Goal: Task Accomplishment & Management: Use online tool/utility

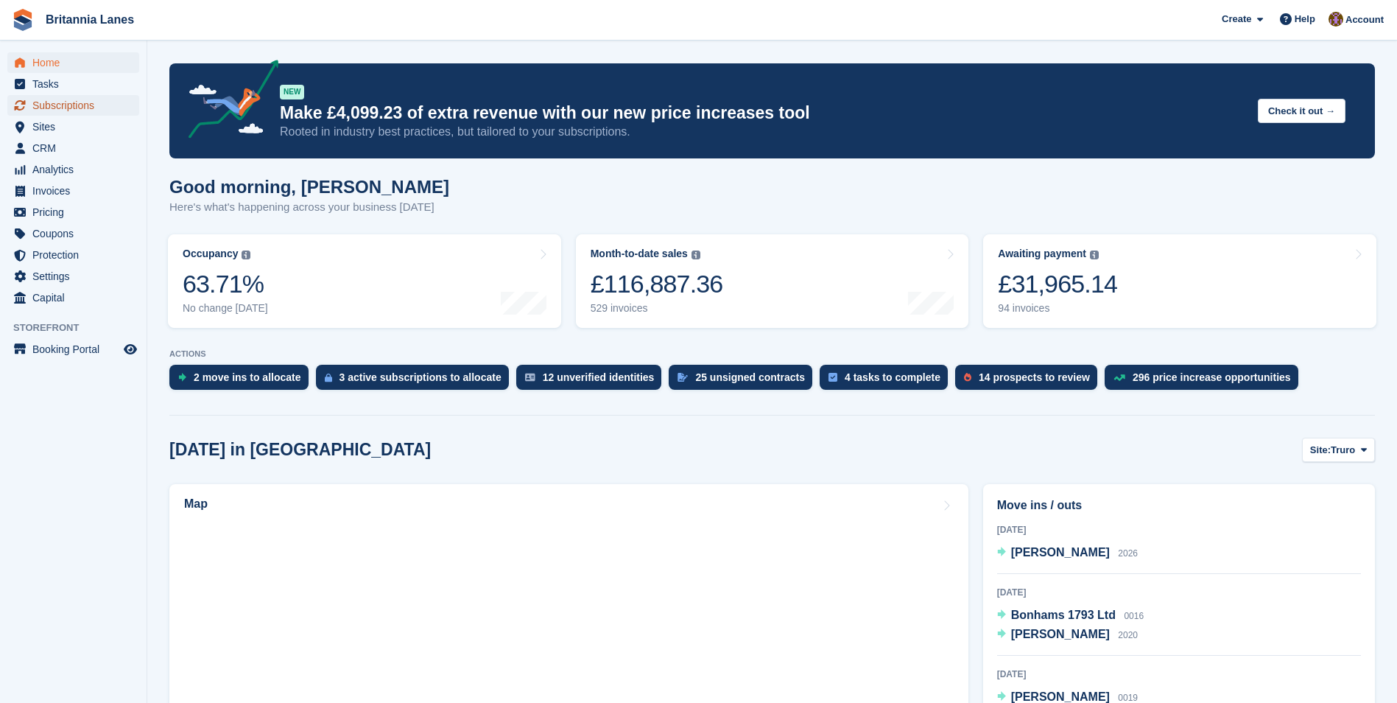
drag, startPoint x: 80, startPoint y: 108, endPoint x: 158, endPoint y: 144, distance: 86.7
click at [80, 108] on span "Subscriptions" at bounding box center [76, 105] width 88 height 21
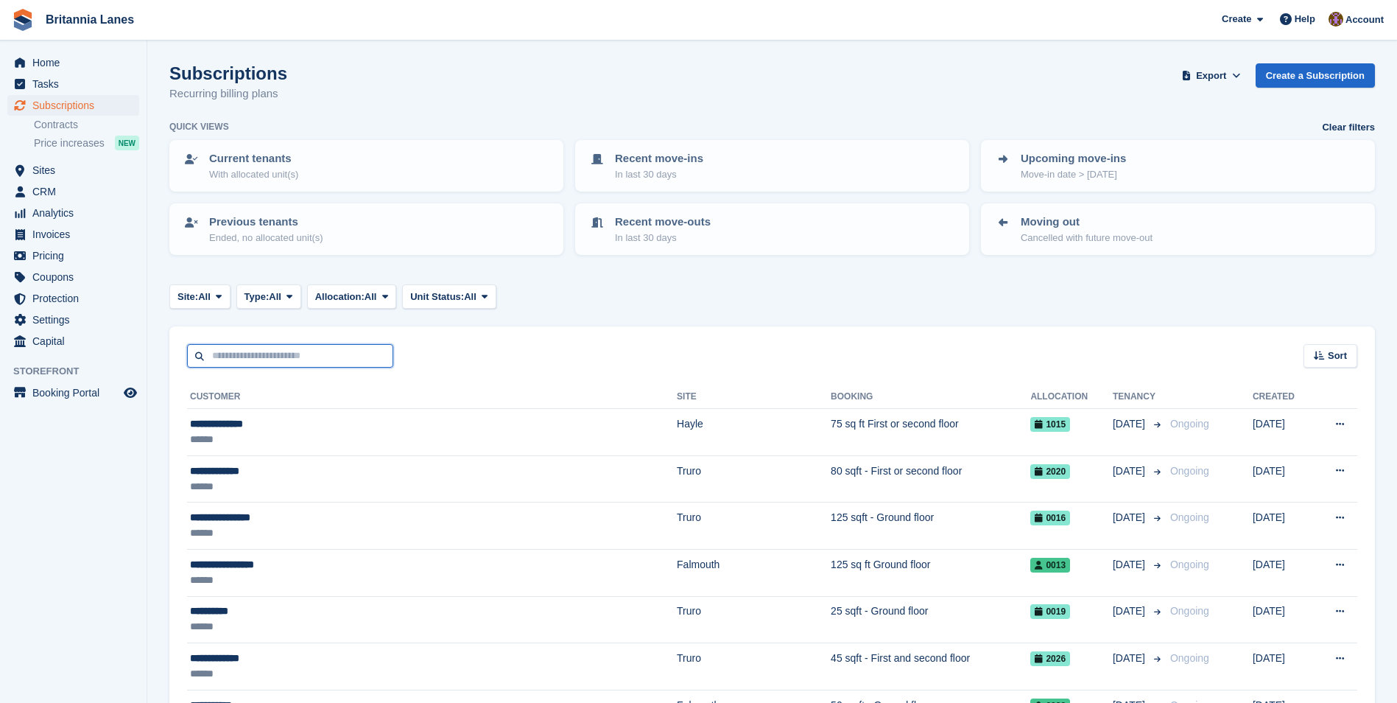
click at [256, 363] on input "text" at bounding box center [290, 356] width 206 height 24
type input "*****"
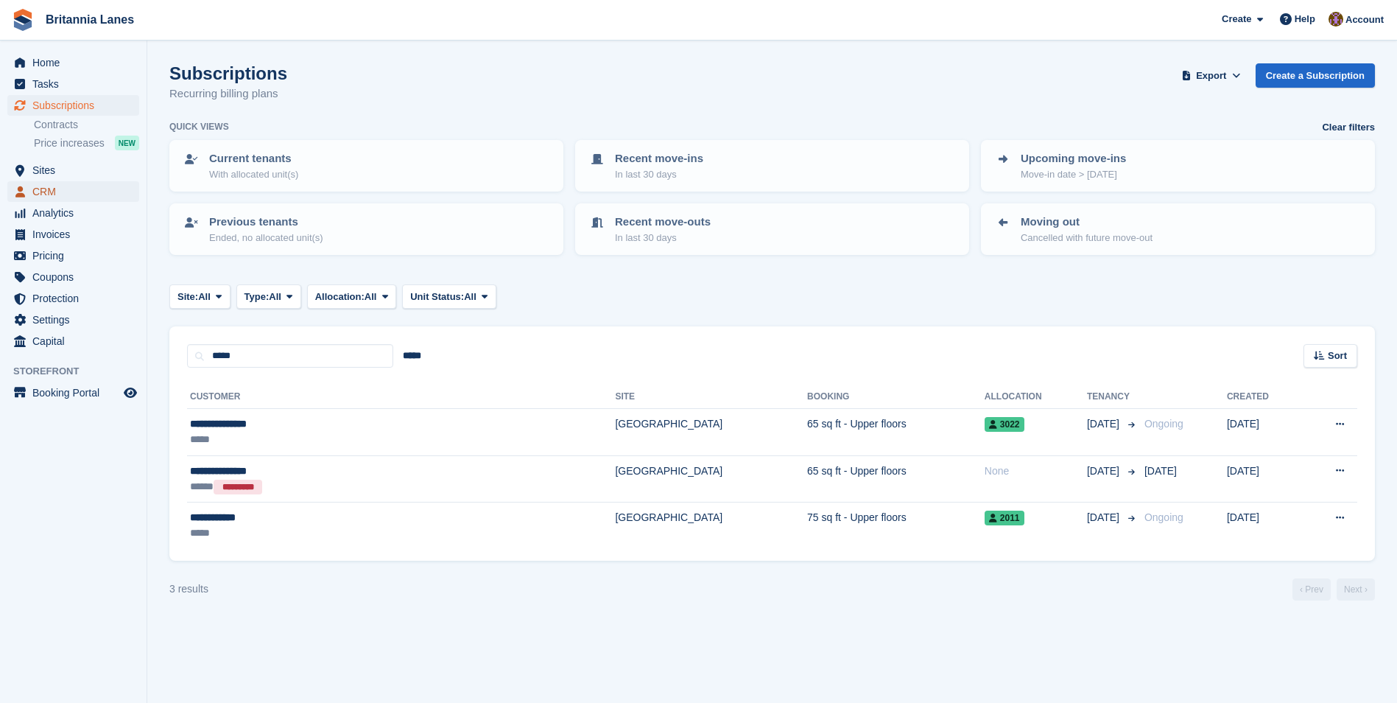
click at [89, 190] on span "CRM" at bounding box center [76, 191] width 88 height 21
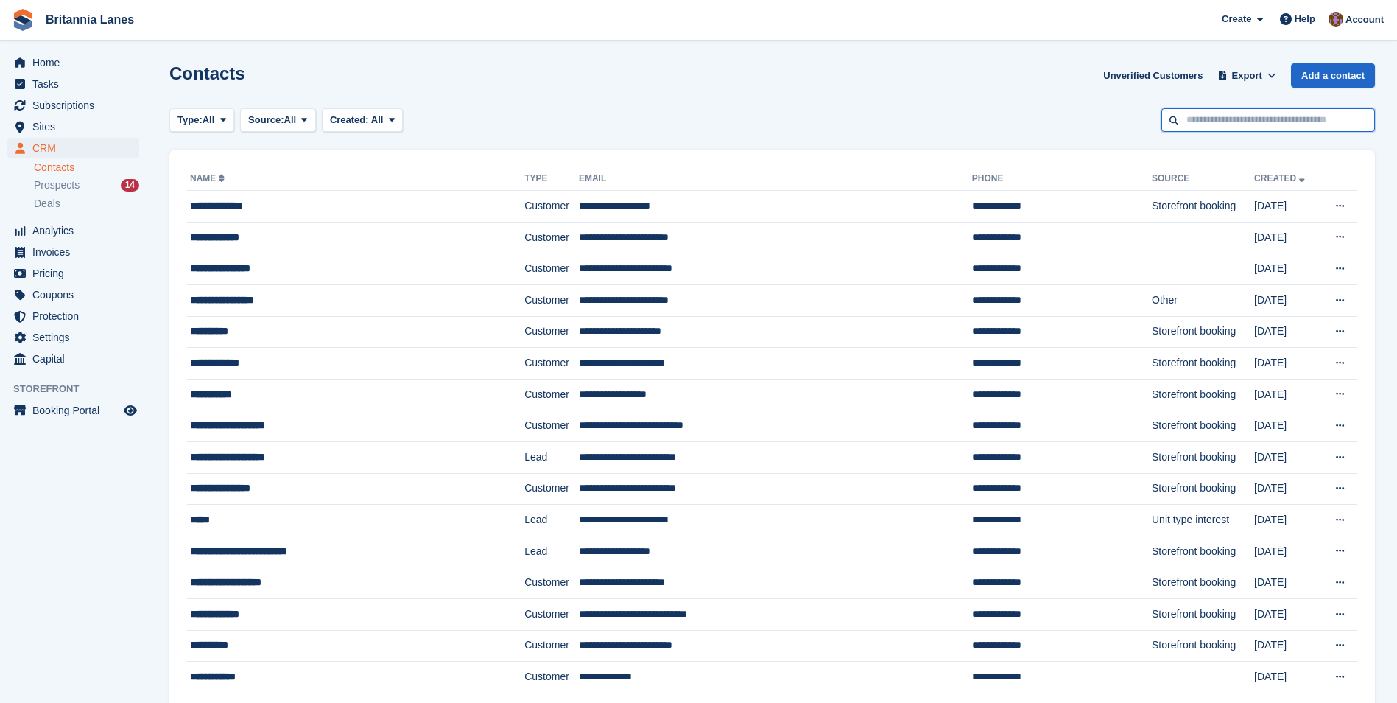
click at [1198, 125] on input "text" at bounding box center [1269, 120] width 214 height 24
type input "*"
type input "*****"
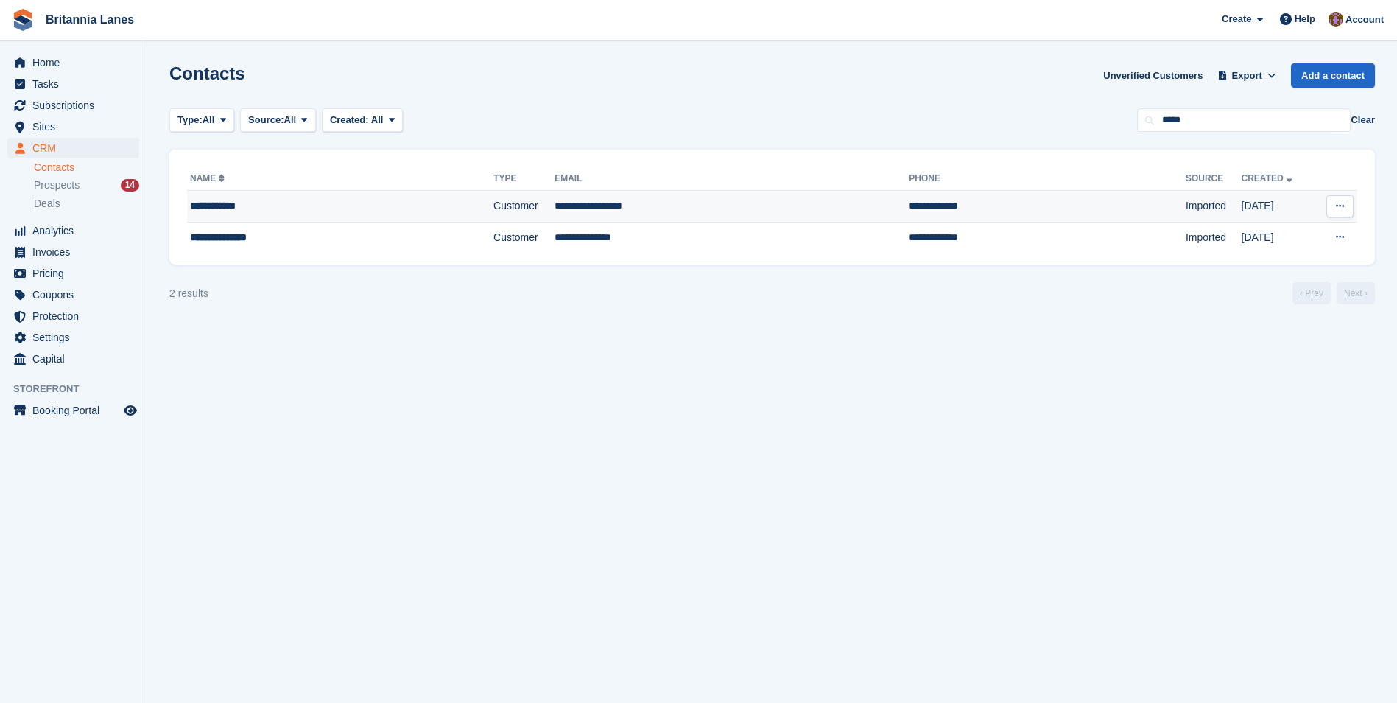
click at [279, 210] on div "**********" at bounding box center [300, 205] width 221 height 15
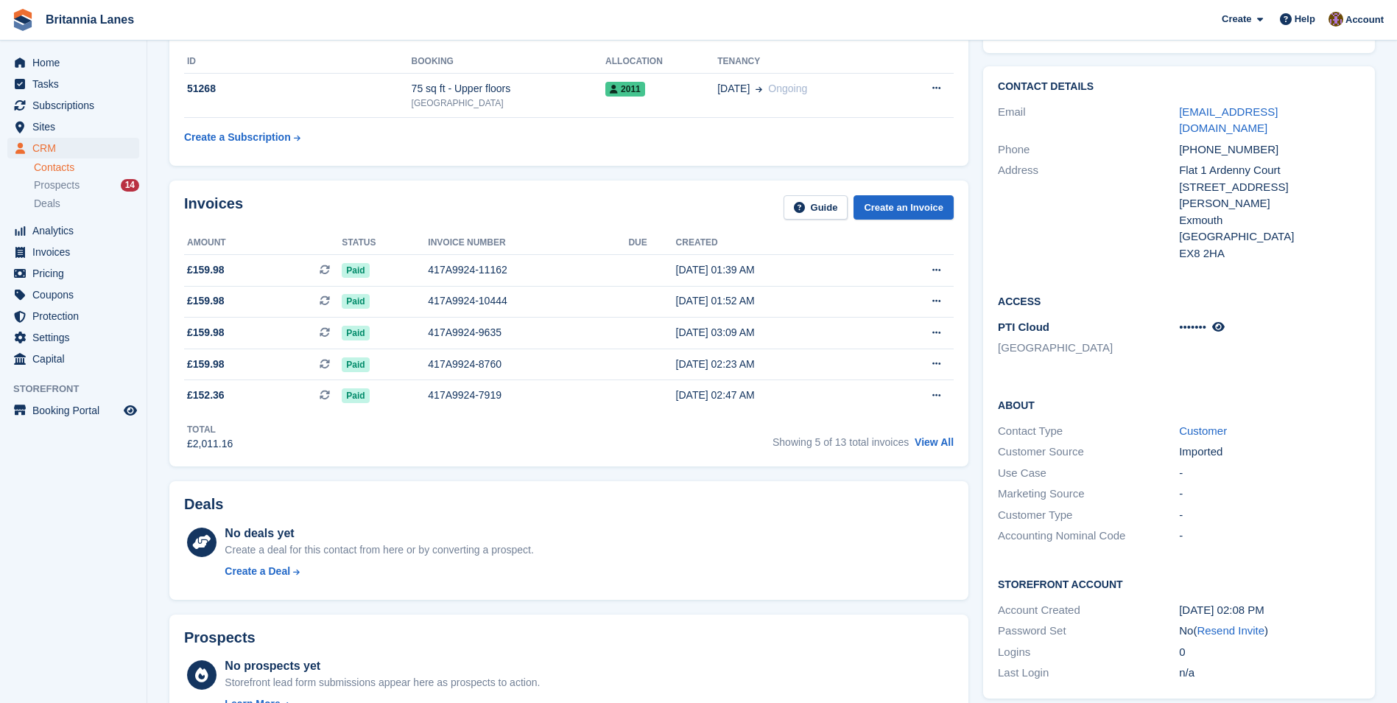
scroll to position [74, 0]
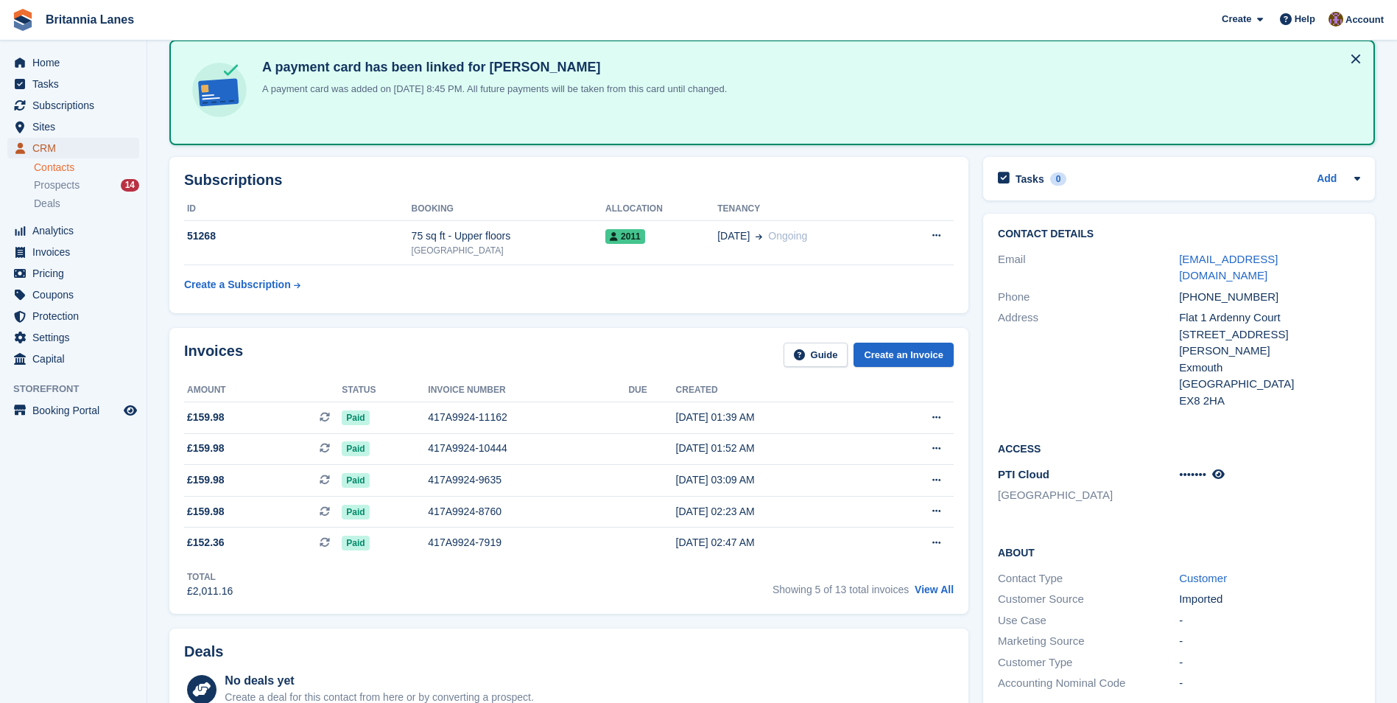
click at [71, 152] on span "CRM" at bounding box center [76, 148] width 88 height 21
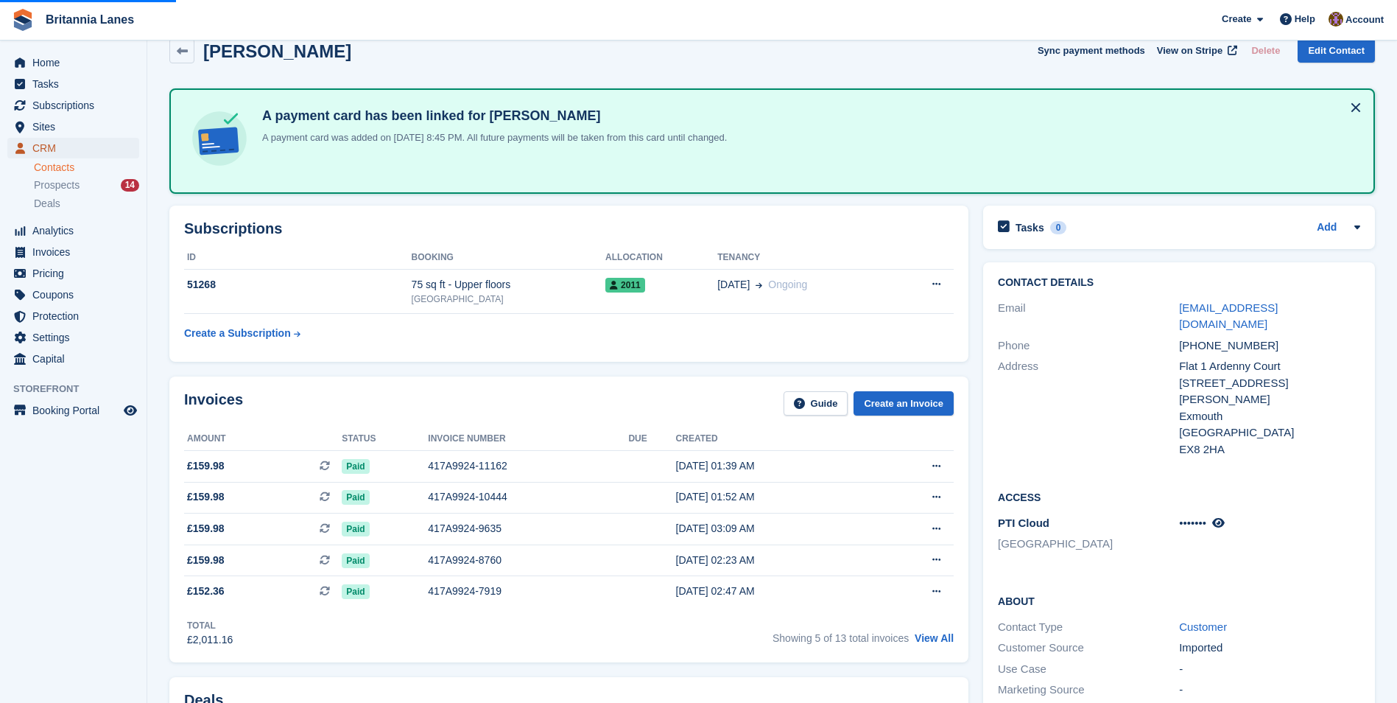
scroll to position [0, 0]
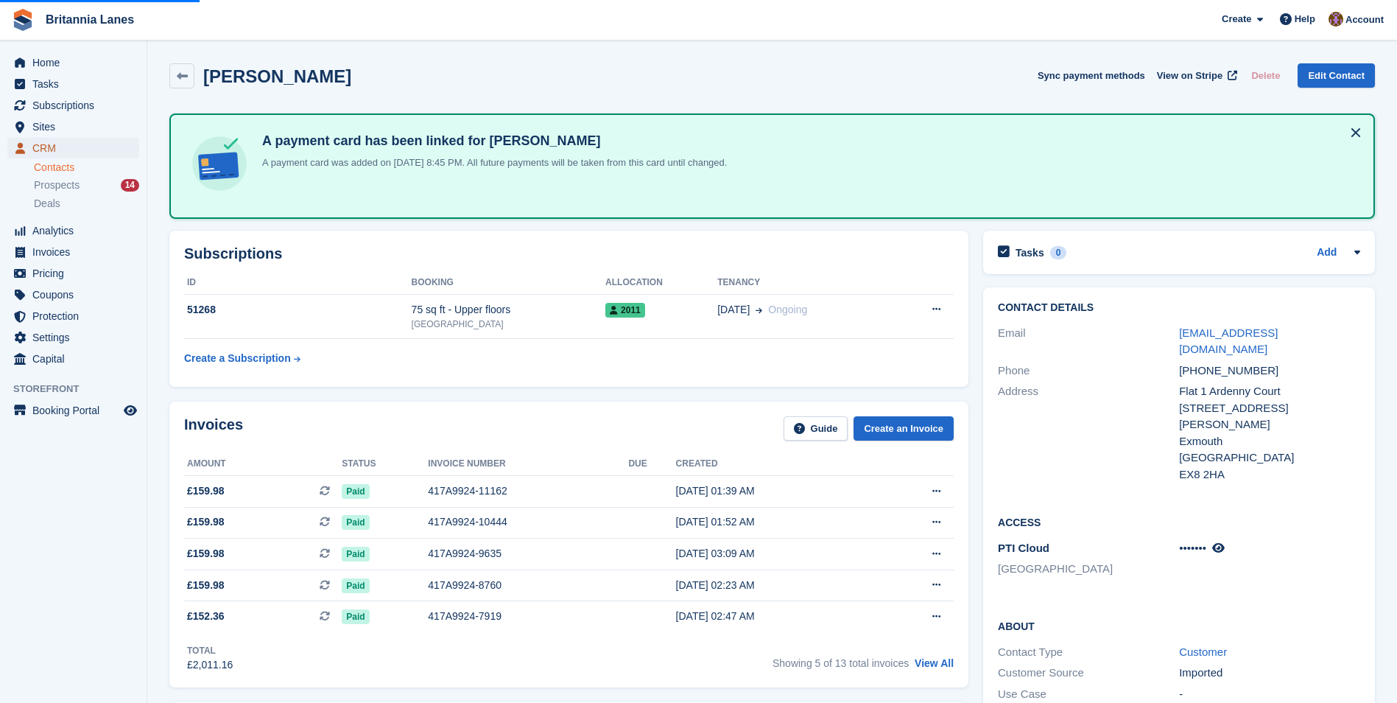
click at [49, 144] on span "CRM" at bounding box center [76, 148] width 88 height 21
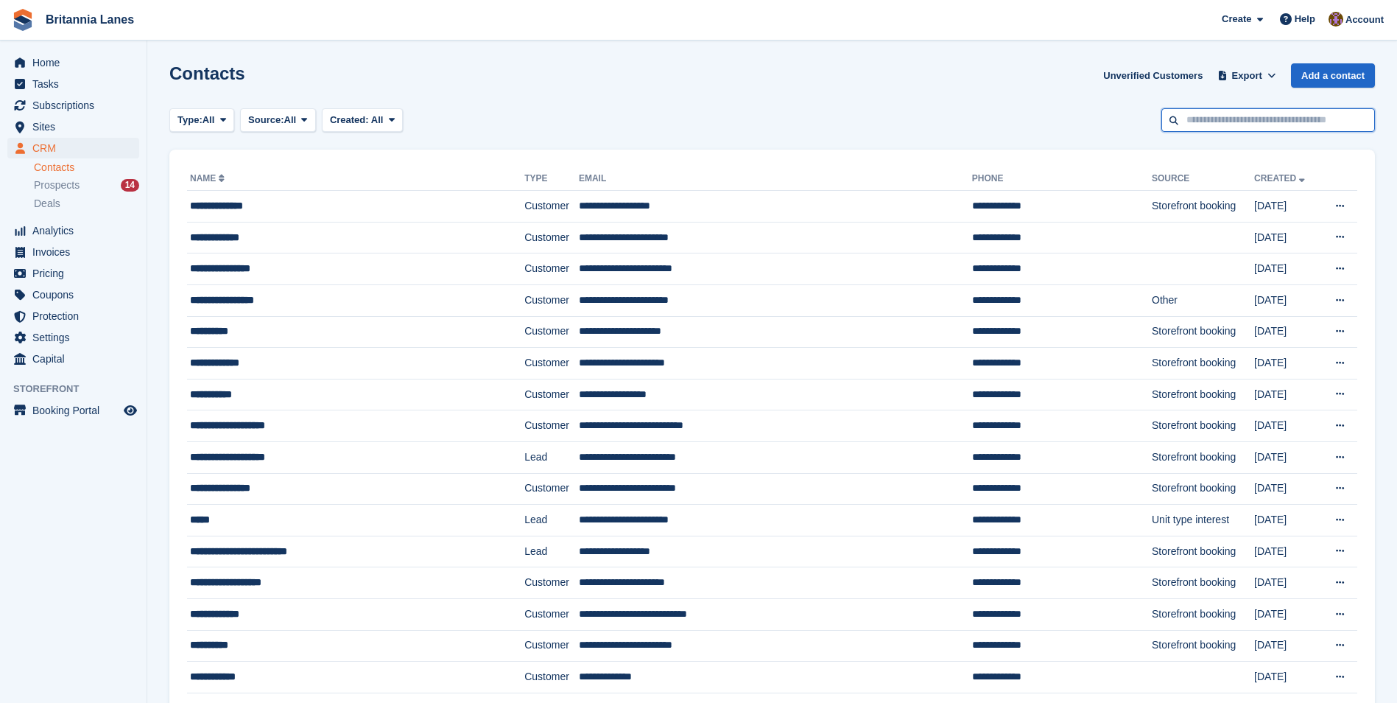
click at [1242, 124] on input "text" at bounding box center [1269, 120] width 214 height 24
type input "*****"
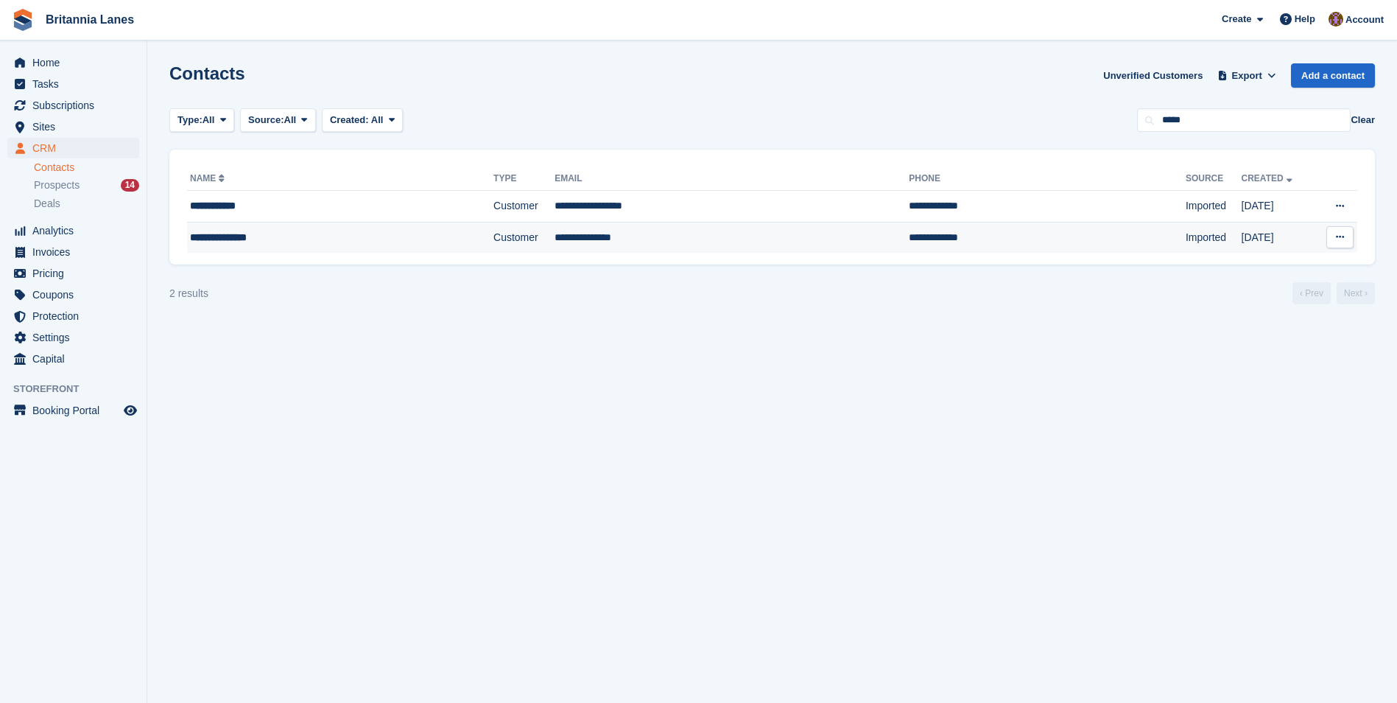
click at [666, 225] on td "**********" at bounding box center [732, 237] width 354 height 31
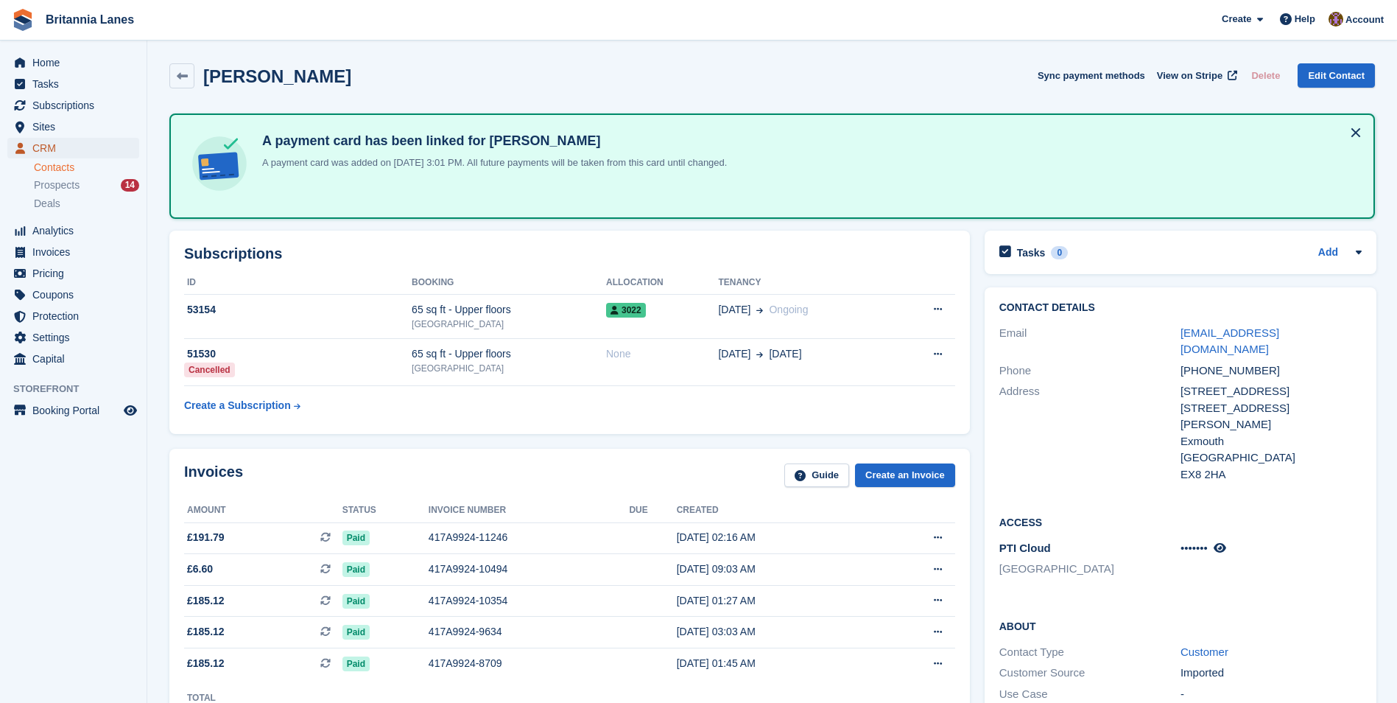
click at [55, 155] on span "CRM" at bounding box center [76, 148] width 88 height 21
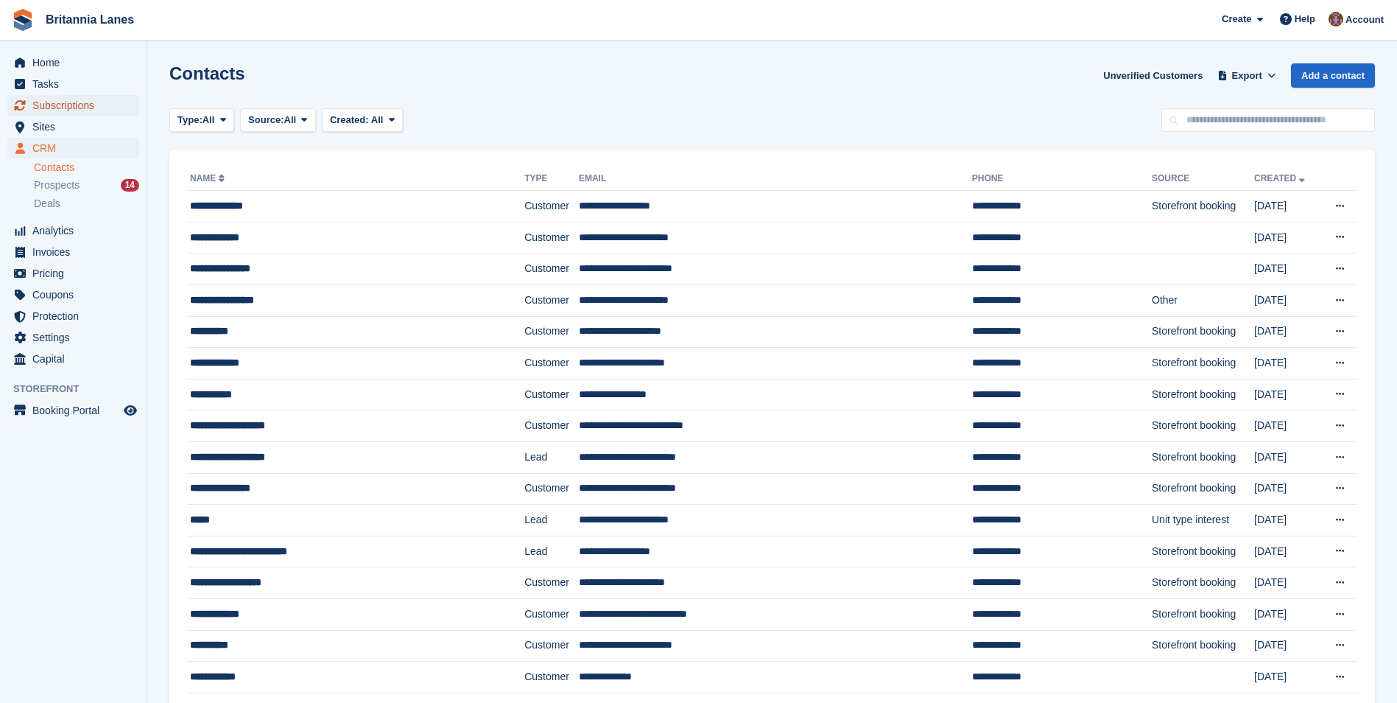
click at [77, 105] on span "Subscriptions" at bounding box center [76, 105] width 88 height 21
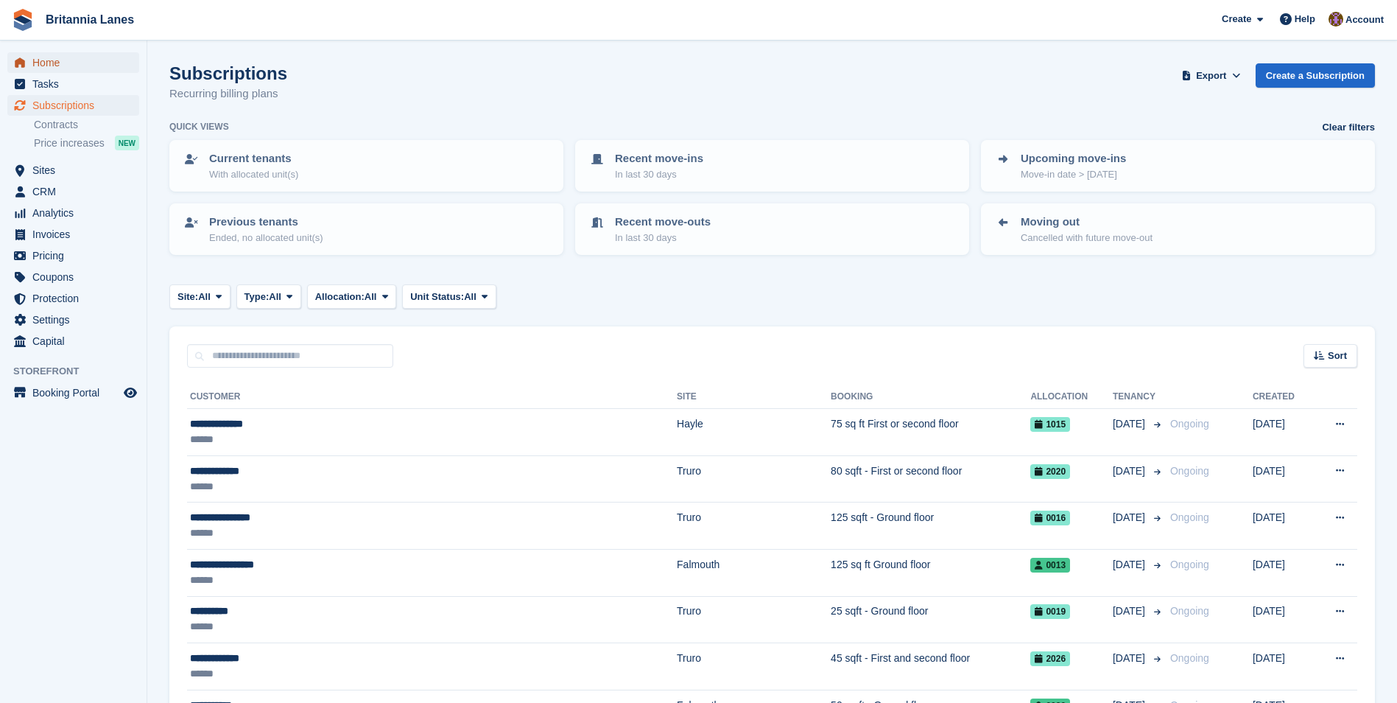
click at [65, 66] on span "Home" at bounding box center [76, 62] width 88 height 21
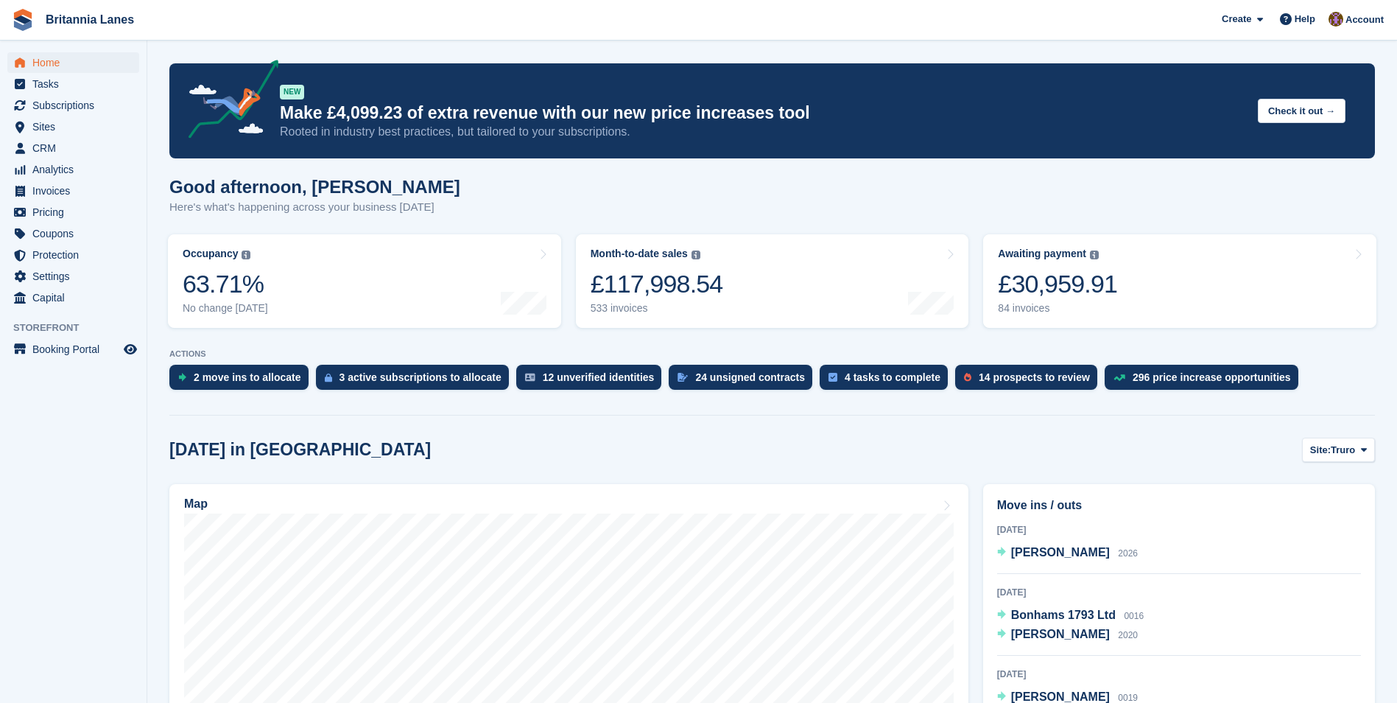
click at [1355, 443] on span "Truro" at bounding box center [1343, 450] width 24 height 15
click at [1361, 449] on icon at bounding box center [1364, 450] width 6 height 10
drag, startPoint x: 1355, startPoint y: 451, endPoint x: 1315, endPoint y: 513, distance: 73.6
click at [1354, 461] on button "Site: Truro" at bounding box center [1338, 450] width 73 height 24
click at [1282, 535] on link "[GEOGRAPHIC_DATA]" at bounding box center [1302, 537] width 133 height 27
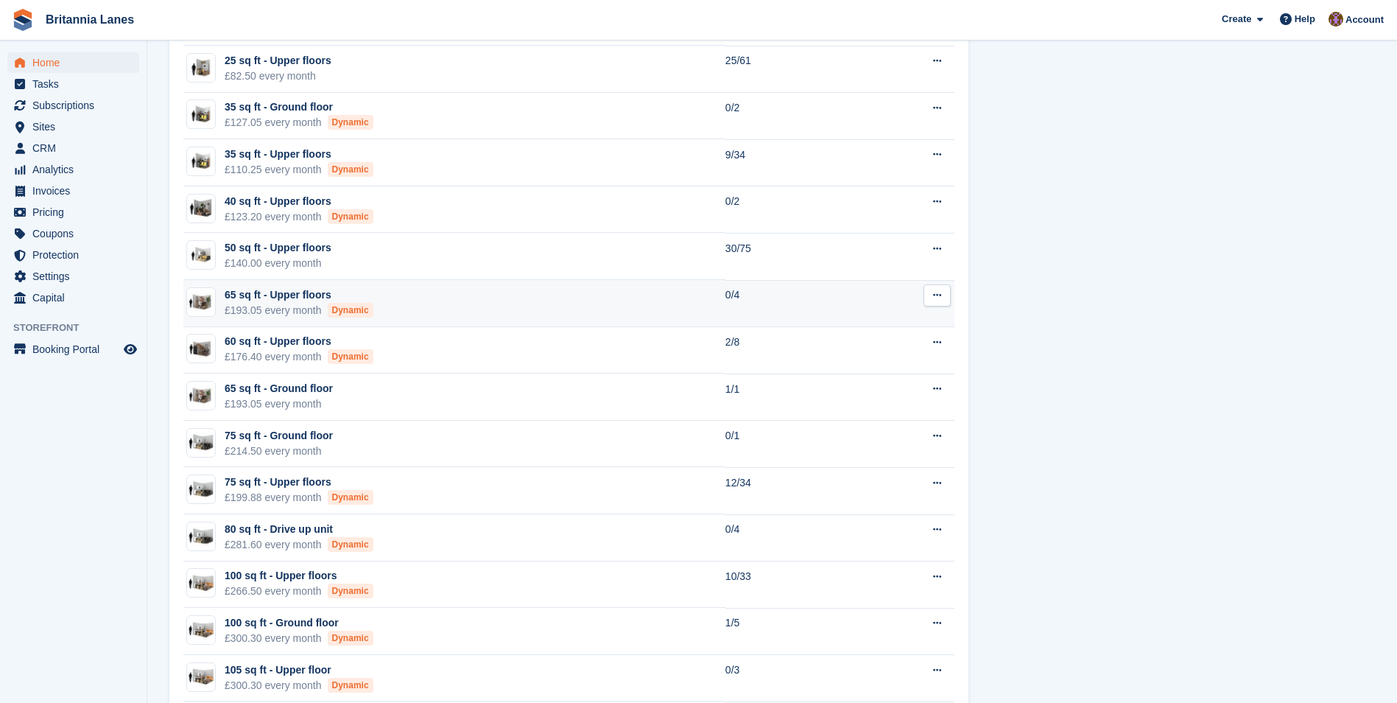
scroll to position [1252, 0]
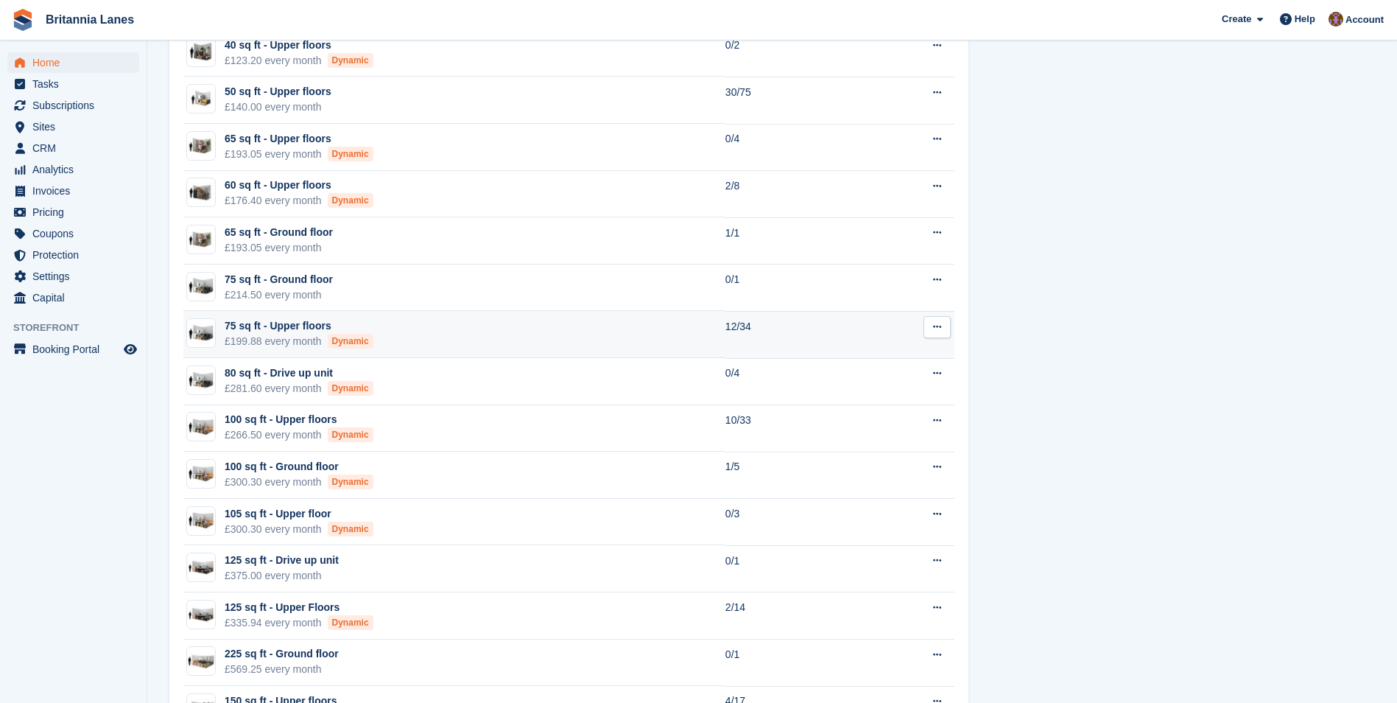
click at [361, 329] on div "75 sq ft - Upper floors" at bounding box center [299, 325] width 149 height 15
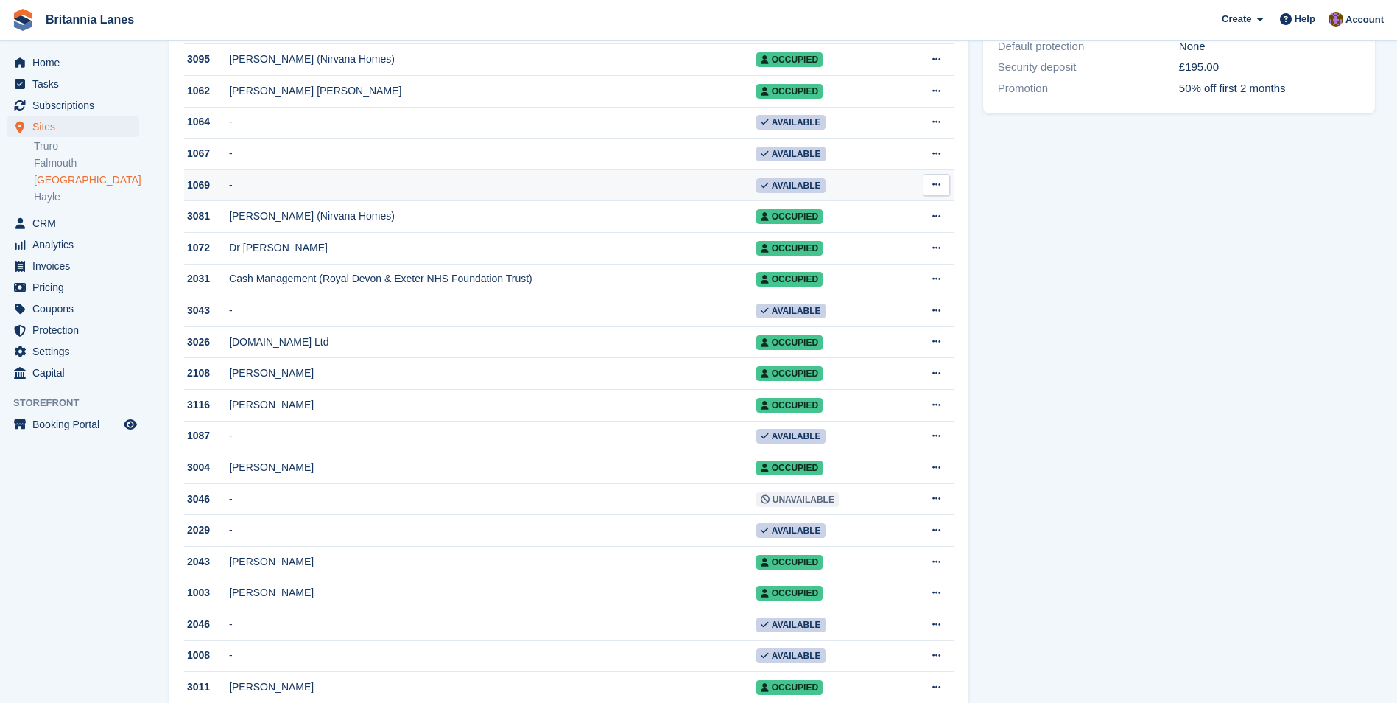
scroll to position [663, 0]
